Goal: Information Seeking & Learning: Learn about a topic

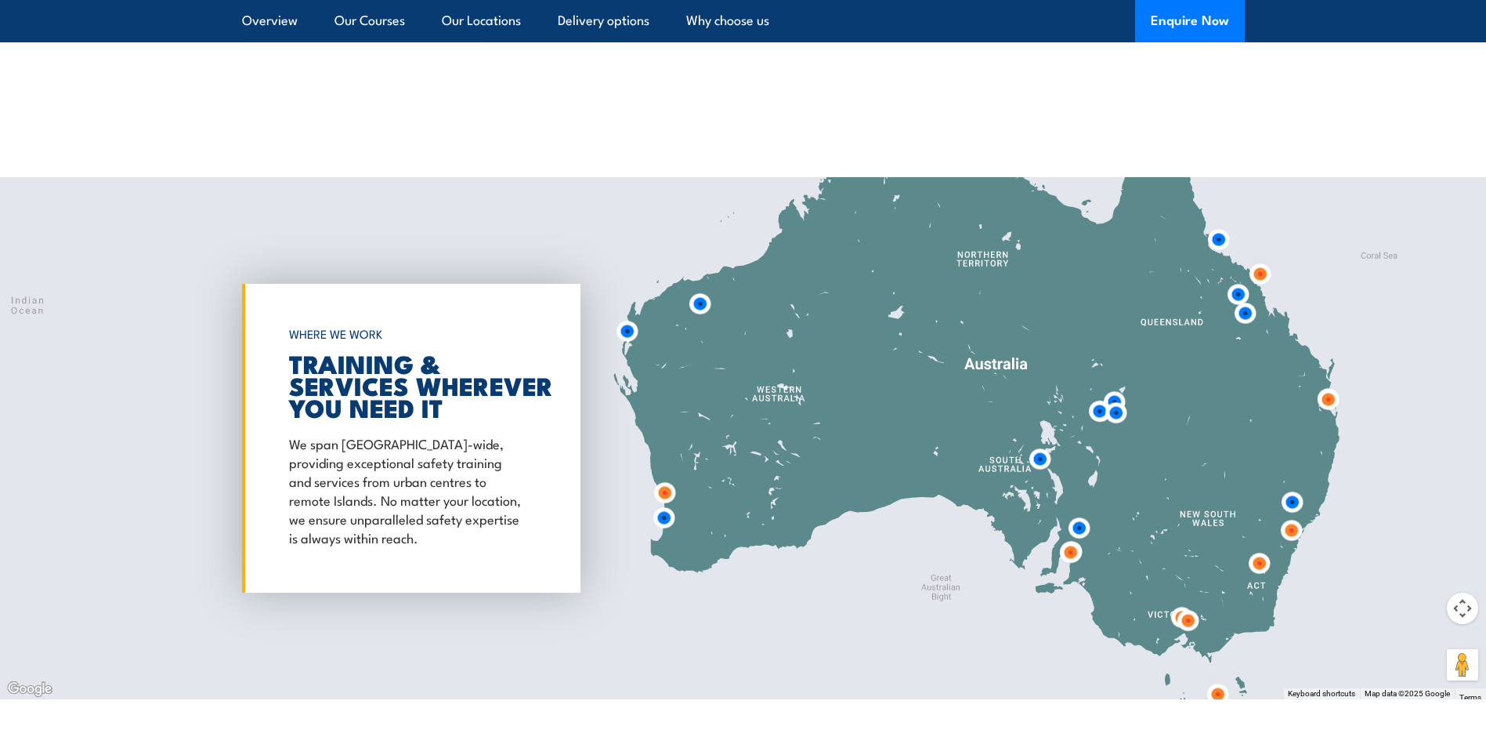
scroll to position [2507, 0]
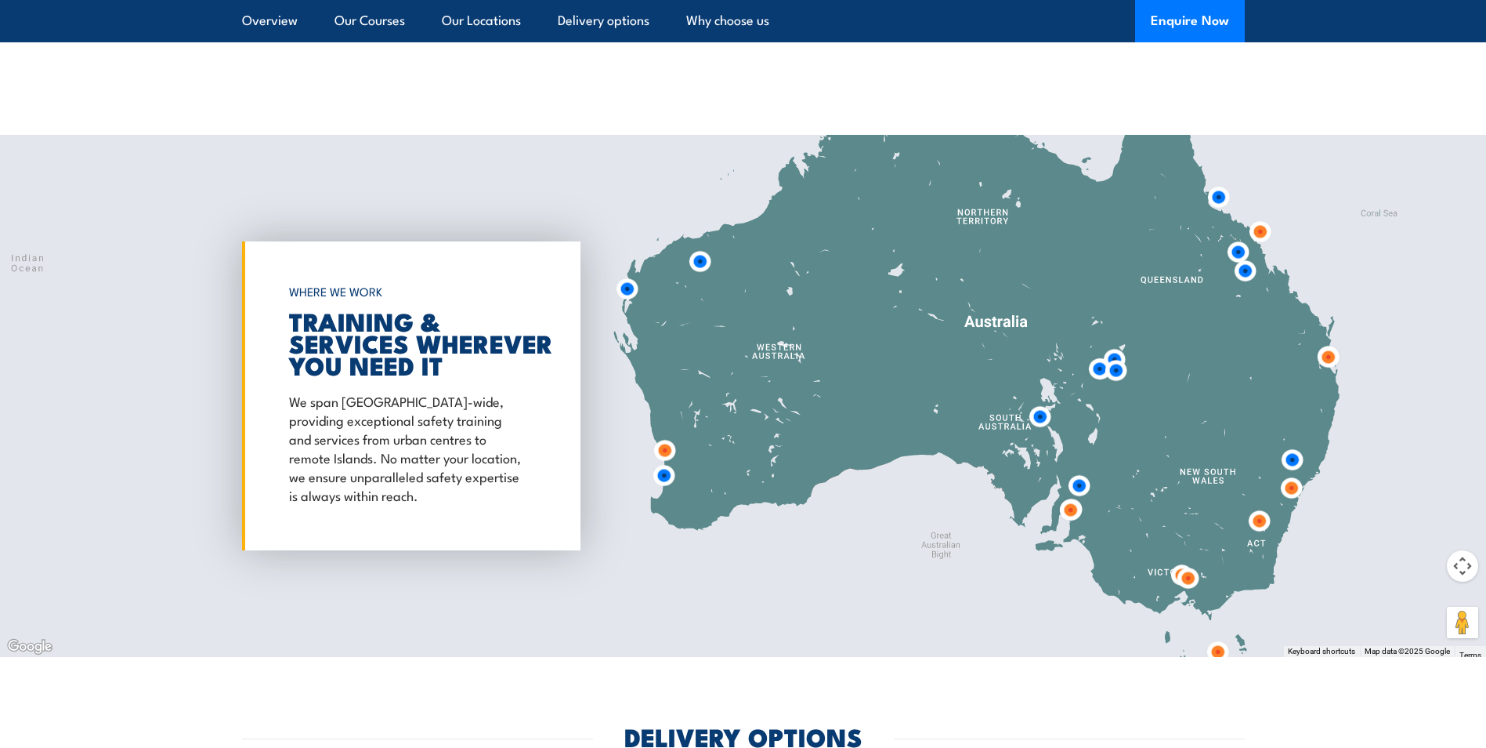
click at [1329, 345] on img at bounding box center [1328, 356] width 29 height 29
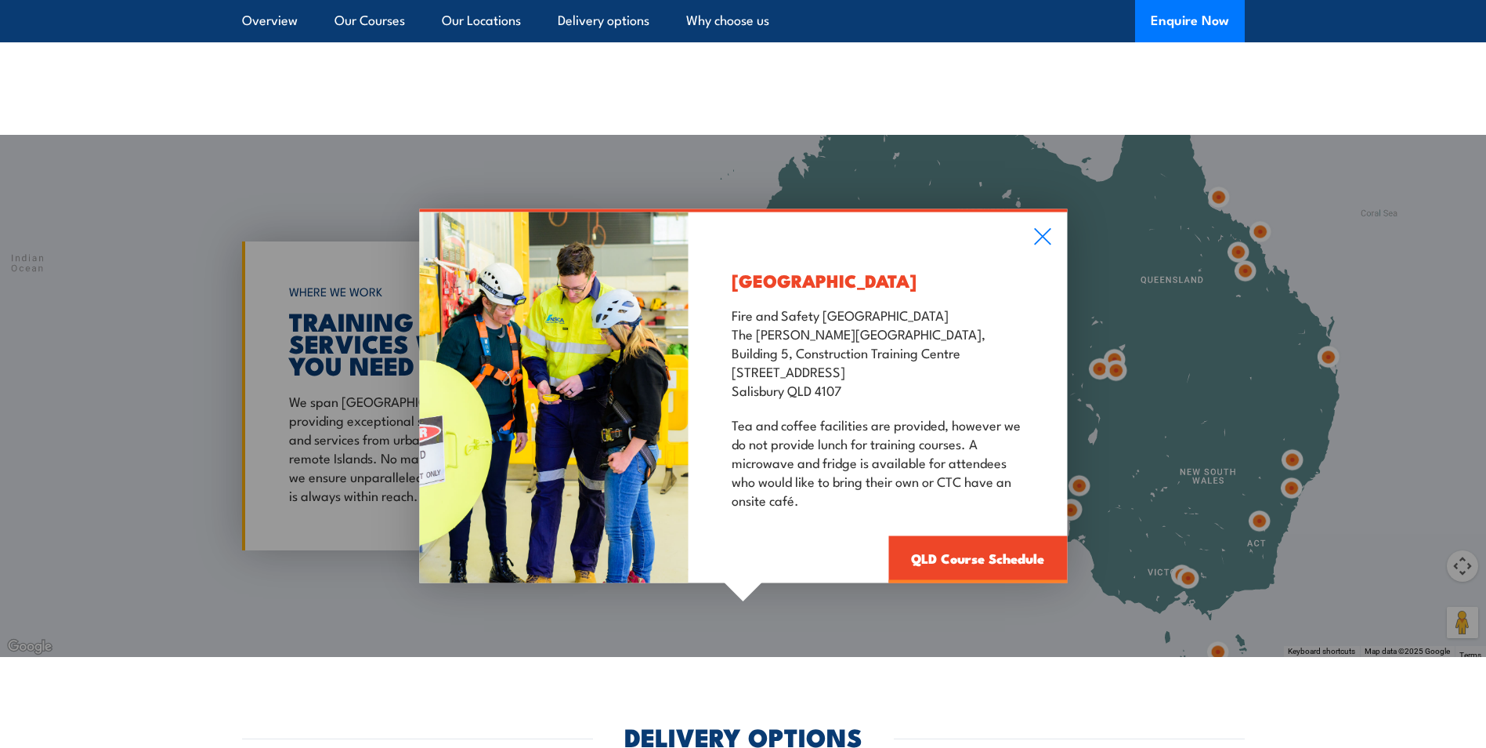
click at [1052, 225] on div "[GEOGRAPHIC_DATA] Fire and Safety [GEOGRAPHIC_DATA] [GEOGRAPHIC_DATA][PERSON_NA…" at bounding box center [878, 397] width 378 height 371
click at [1051, 228] on icon at bounding box center [1043, 236] width 18 height 17
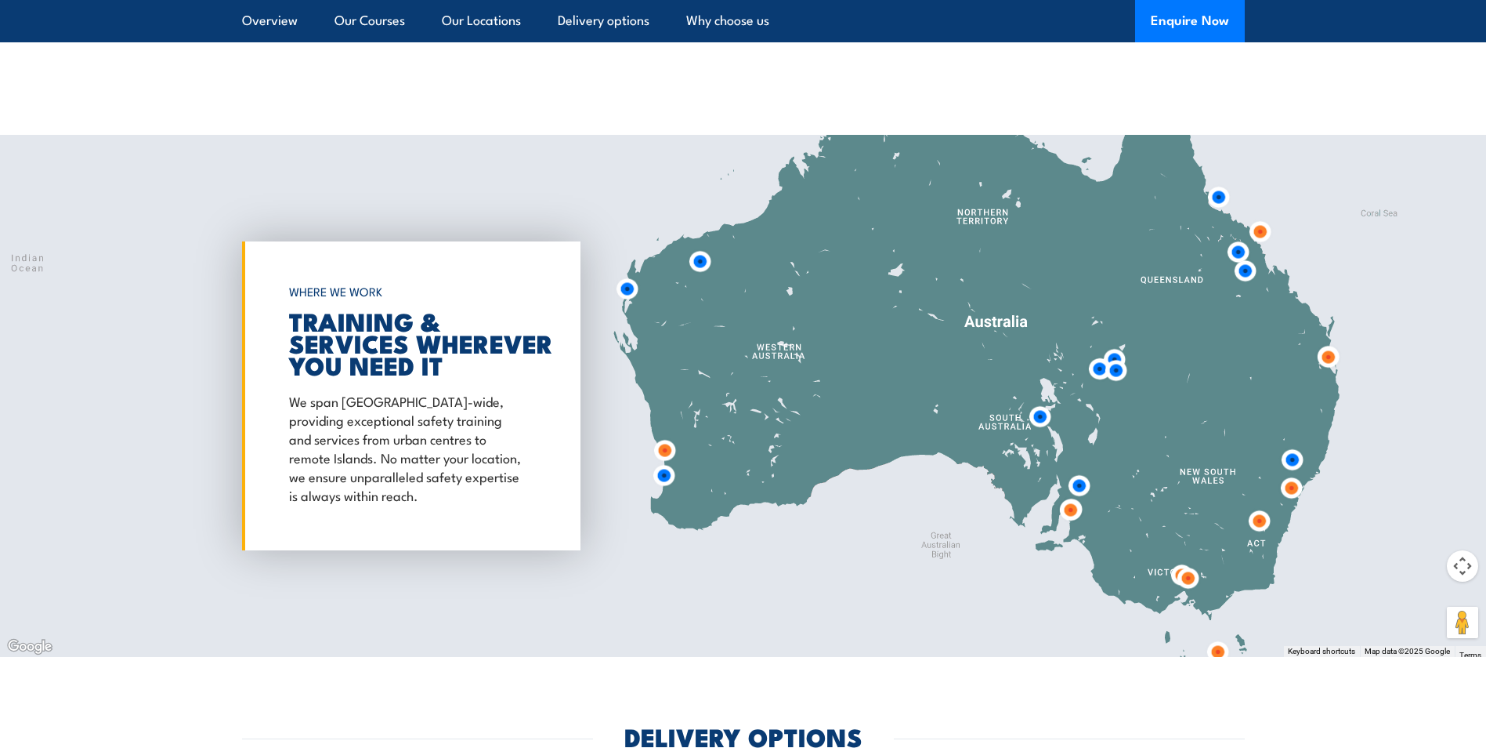
click at [1246, 261] on img at bounding box center [1245, 270] width 29 height 29
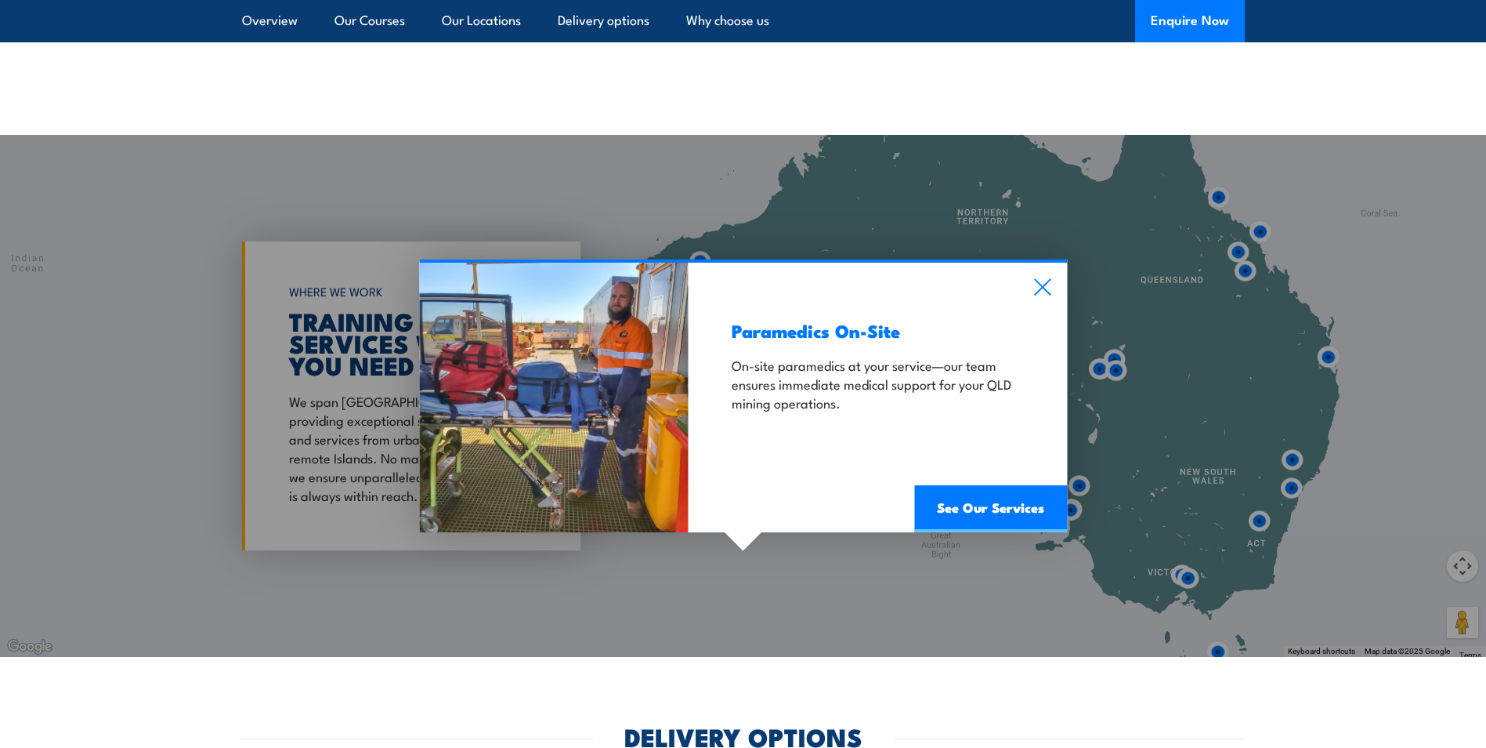
click at [1053, 273] on div "Paramedics On-Site On-site paramedics at your service—our team ensures immediat…" at bounding box center [878, 397] width 378 height 270
click at [1045, 279] on icon at bounding box center [1042, 287] width 16 height 16
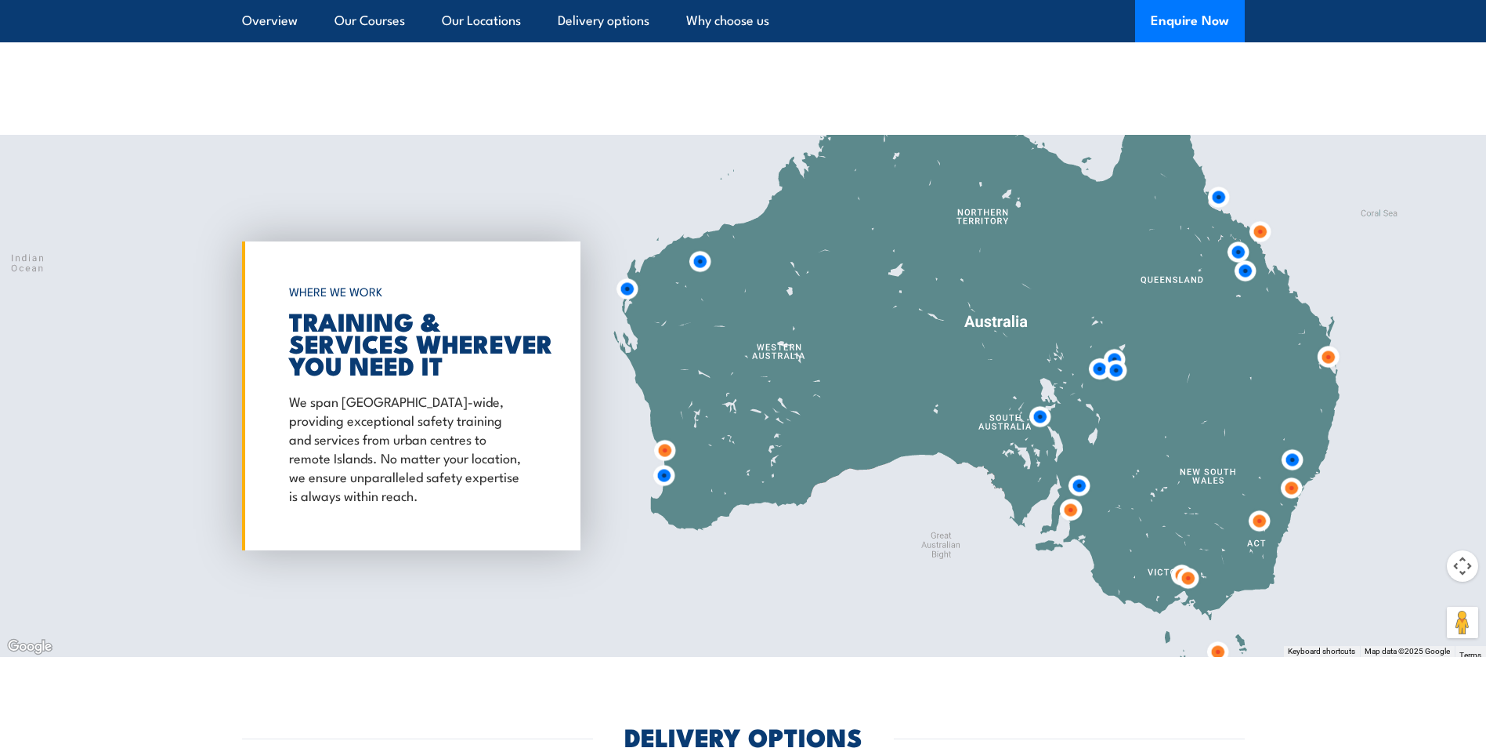
click at [1234, 240] on img at bounding box center [1238, 251] width 29 height 29
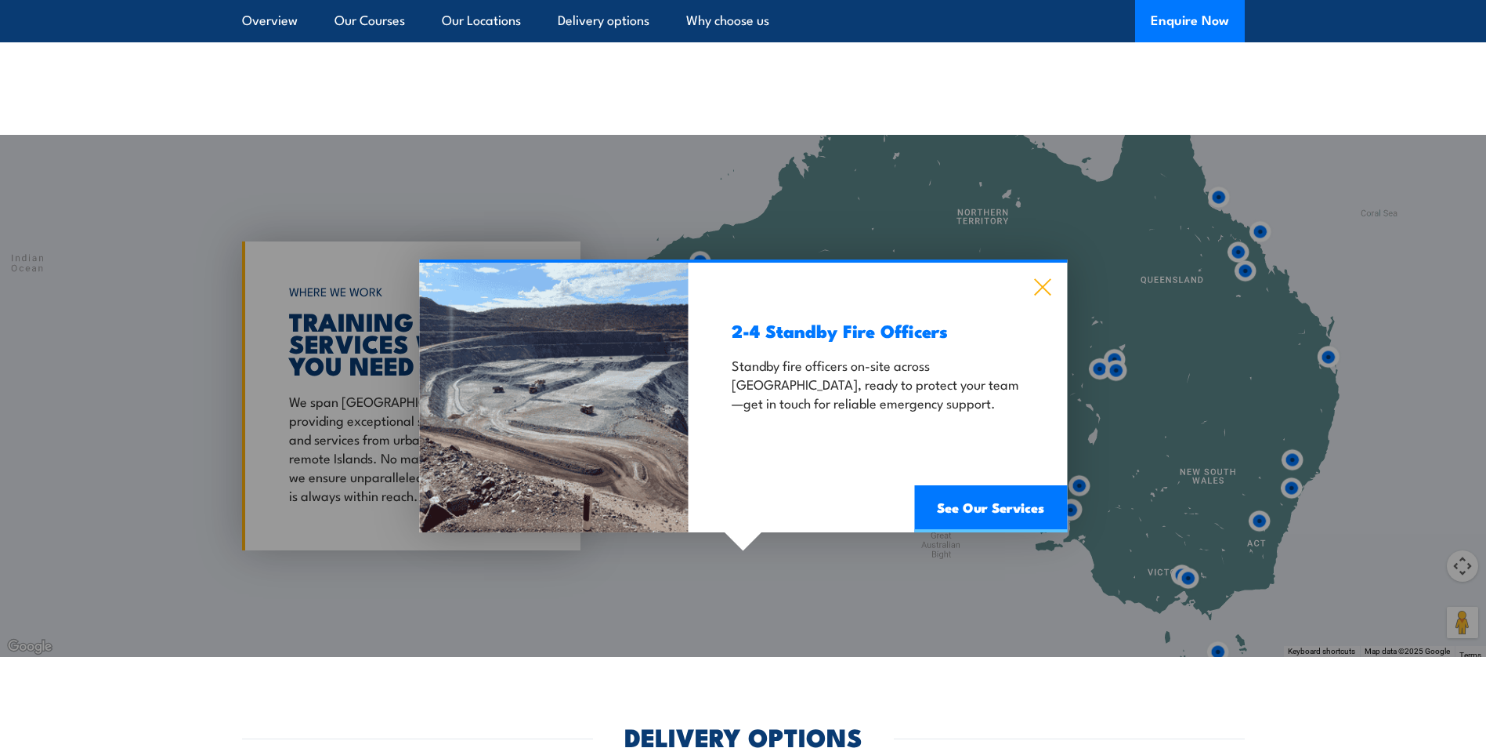
click at [1048, 278] on icon at bounding box center [1043, 286] width 18 height 17
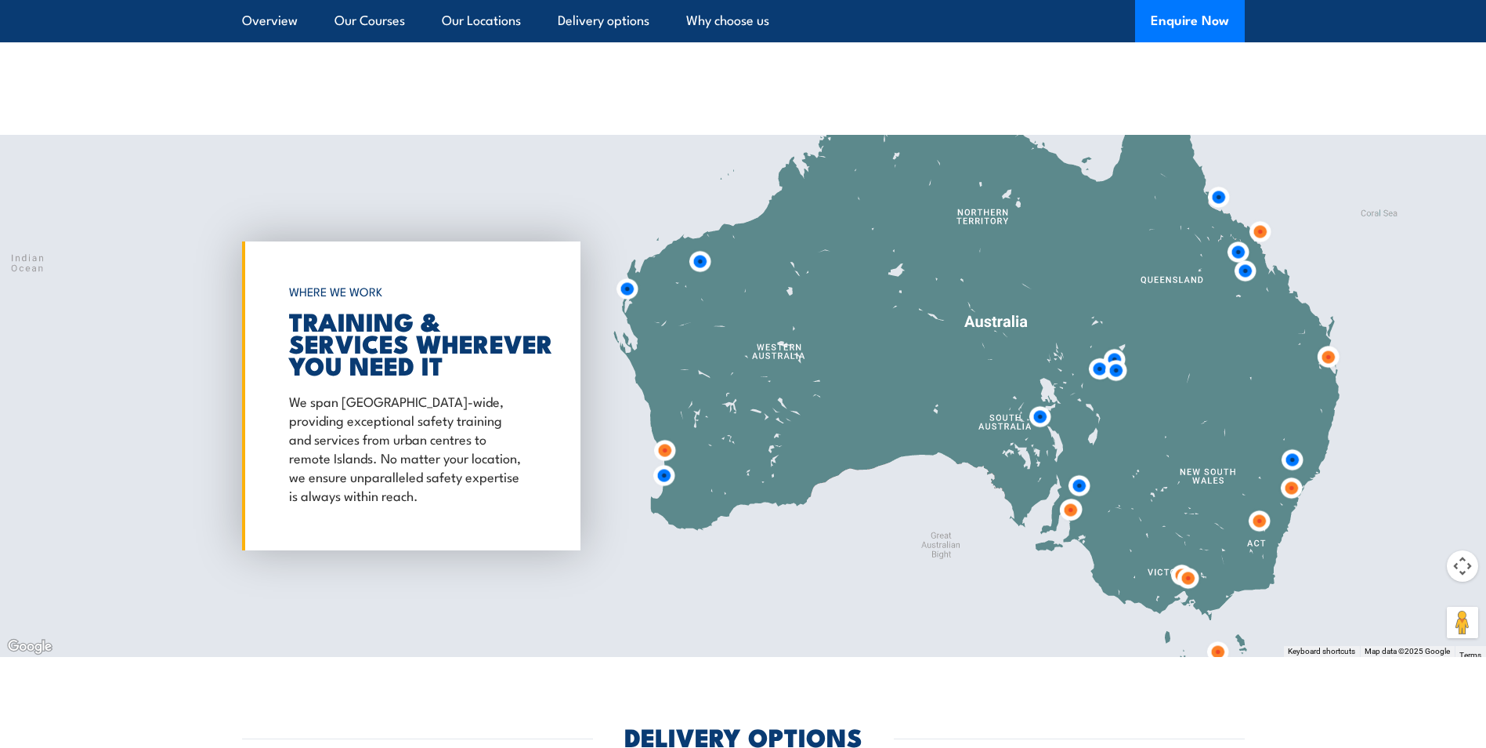
click at [1261, 217] on img at bounding box center [1260, 231] width 29 height 29
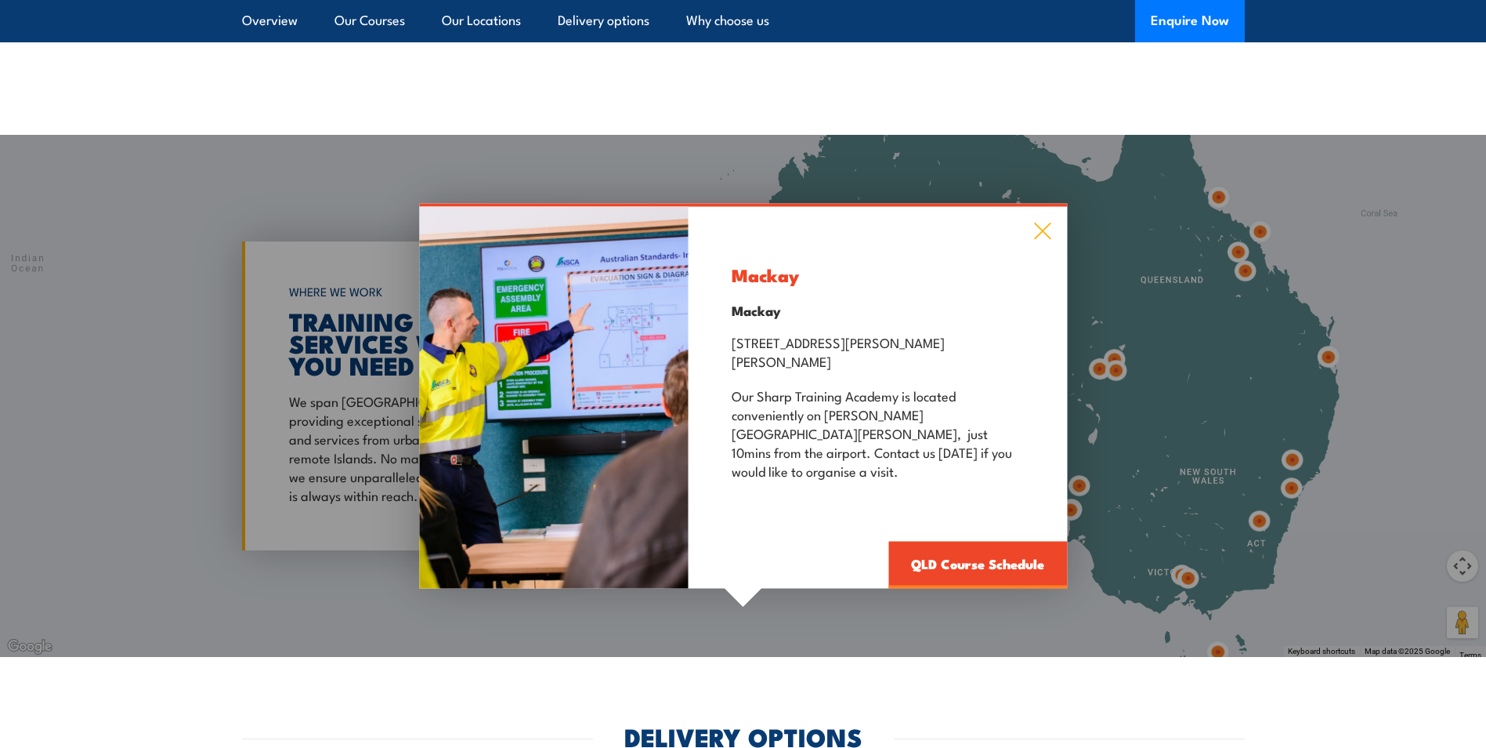
click at [1048, 240] on icon at bounding box center [1042, 231] width 16 height 16
